Goal: Task Accomplishment & Management: Use online tool/utility

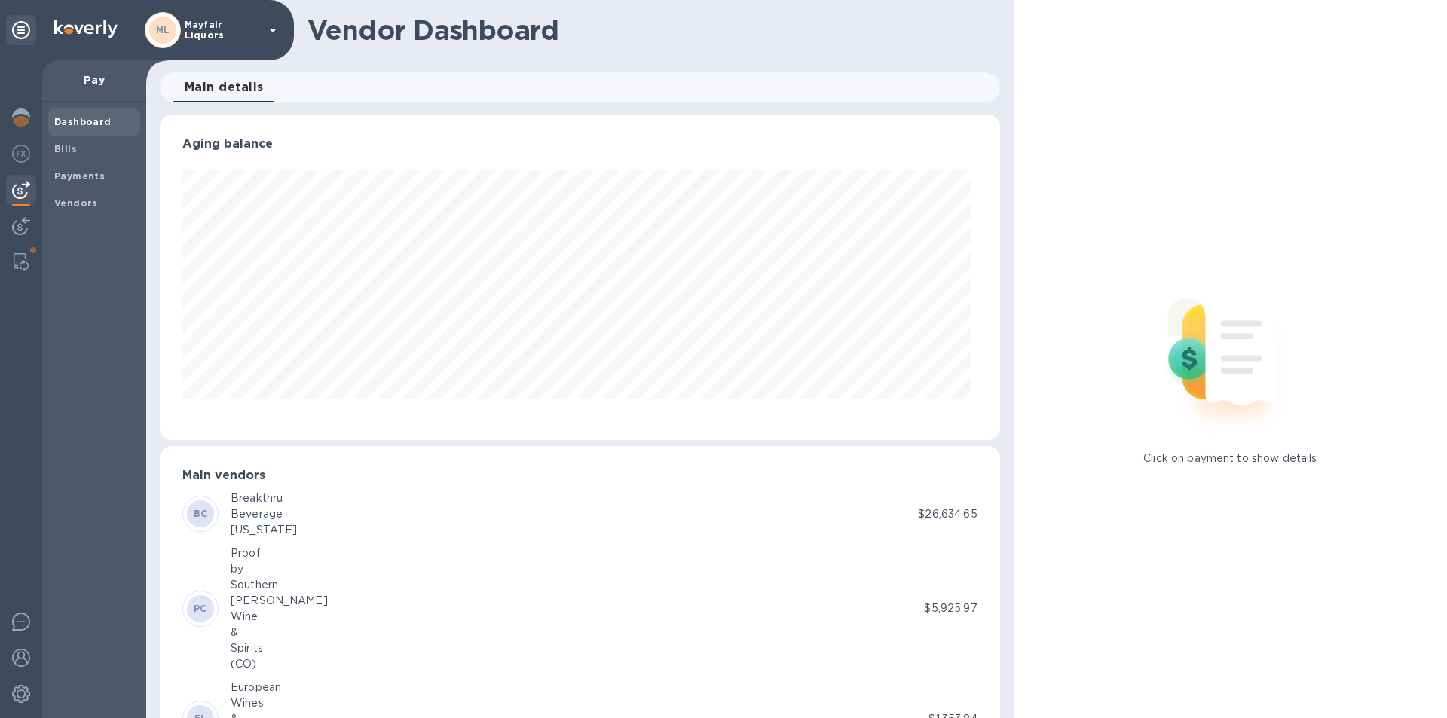
scroll to position [326, 834]
click at [60, 148] on b "Bills" at bounding box center [65, 148] width 23 height 11
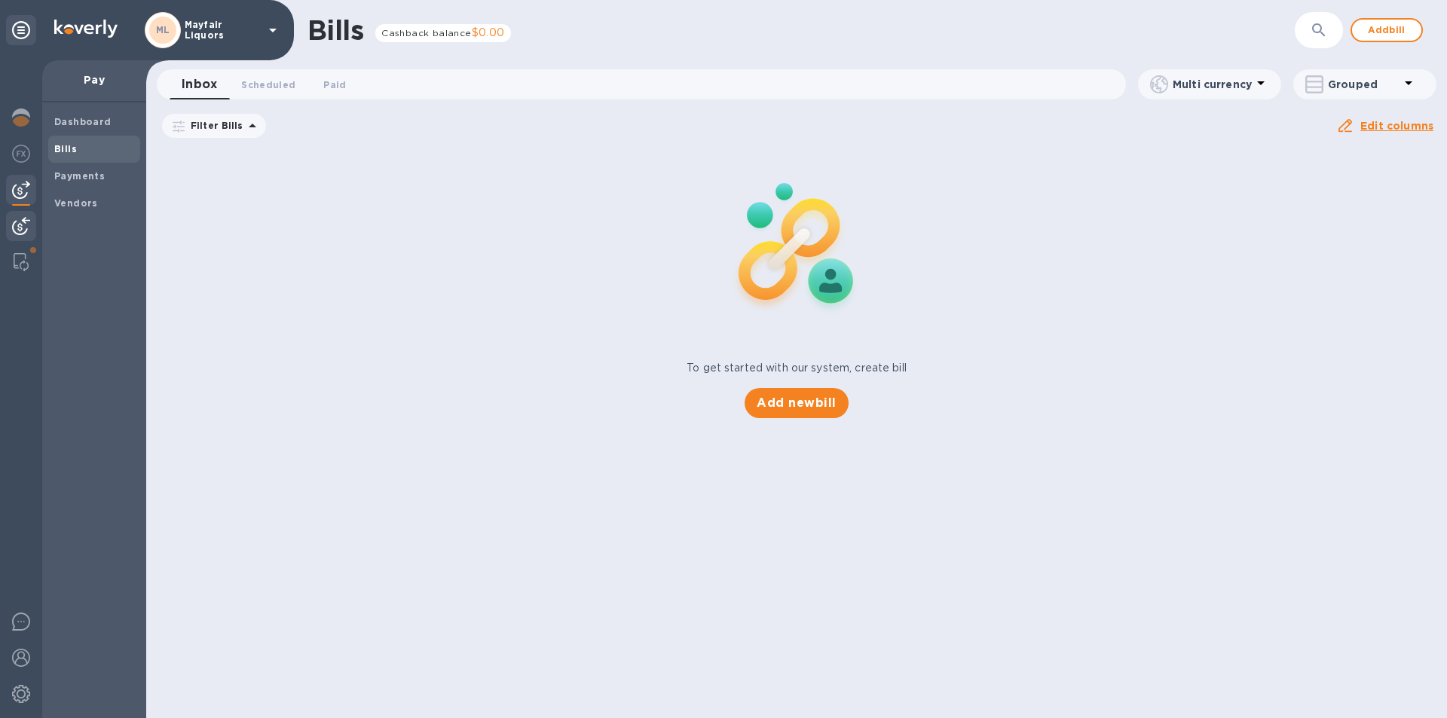
drag, startPoint x: 21, startPoint y: 260, endPoint x: 26, endPoint y: 229, distance: 31.4
click at [22, 260] on img at bounding box center [21, 262] width 15 height 18
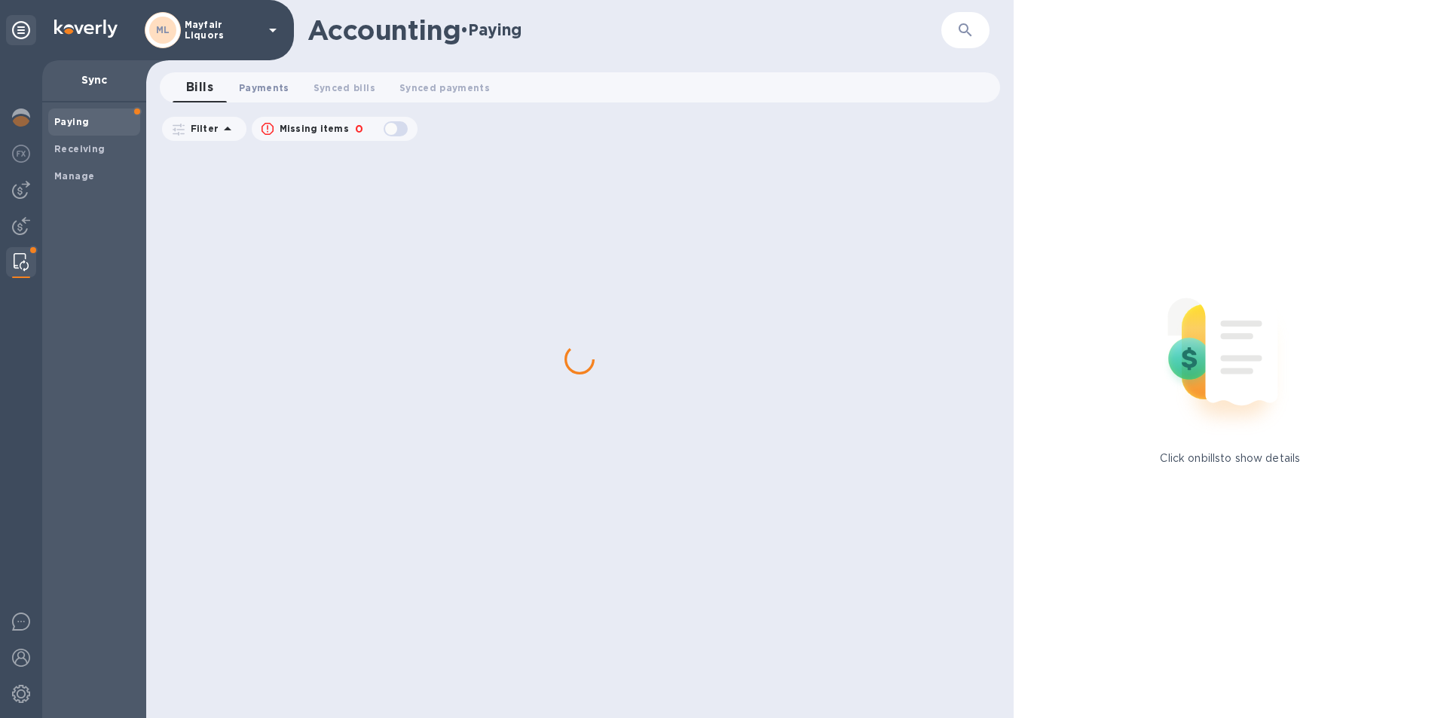
click at [265, 88] on span "Payments 0" at bounding box center [264, 88] width 51 height 16
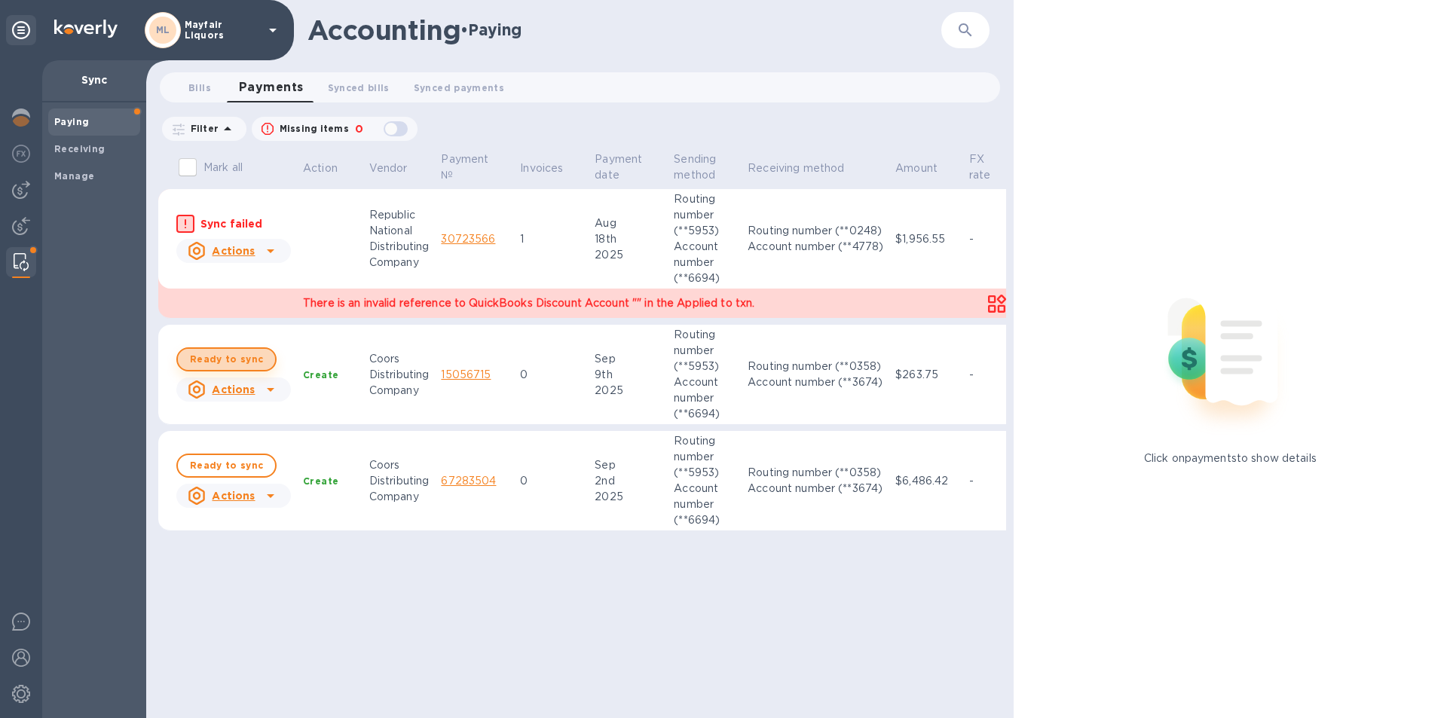
click at [243, 363] on span "Ready to sync" at bounding box center [226, 360] width 73 height 18
click at [234, 465] on span "Ready to sync" at bounding box center [226, 466] width 73 height 18
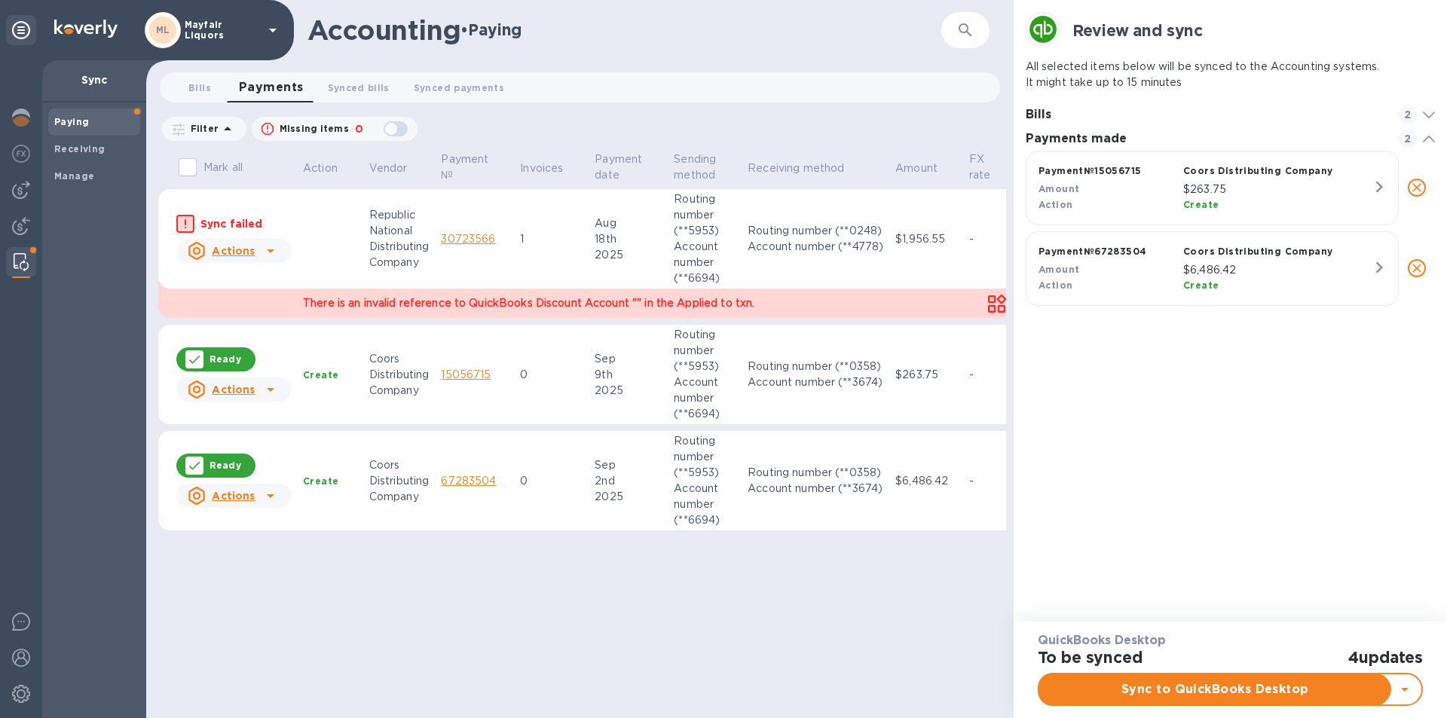
scroll to position [152, 410]
checkbox input "true"
click at [1127, 686] on span "Sync to QuickBooks Desktop" at bounding box center [1216, 690] width 328 height 18
